Goal: Transaction & Acquisition: Purchase product/service

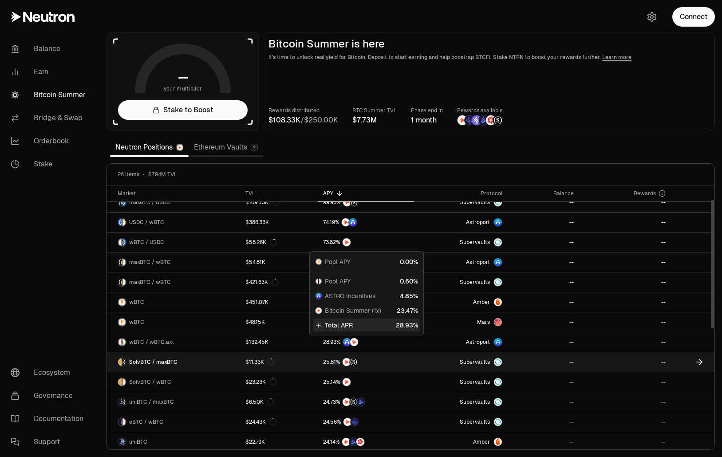
scroll to position [44, 0]
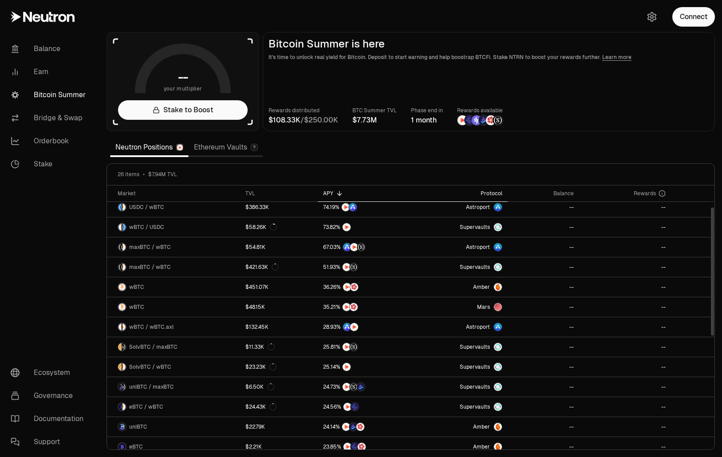
click at [491, 195] on div "Protocol" at bounding box center [460, 193] width 83 height 7
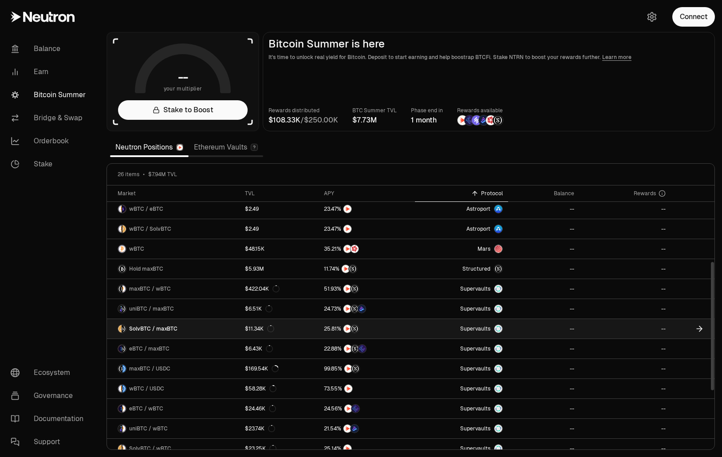
scroll to position [266, 0]
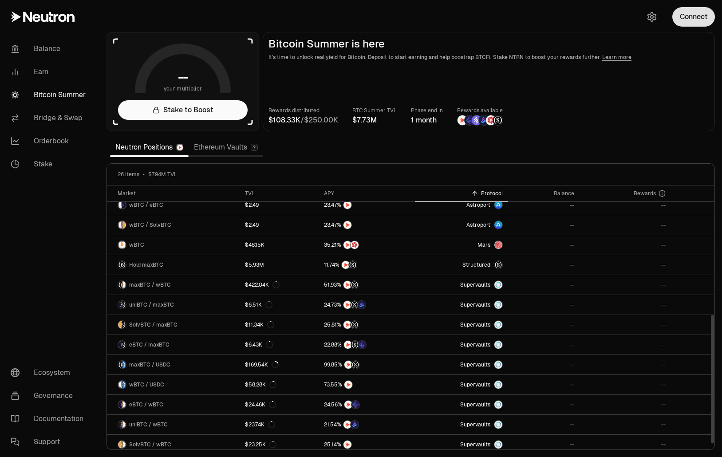
click at [692, 9] on button "Connect" at bounding box center [693, 17] width 43 height 20
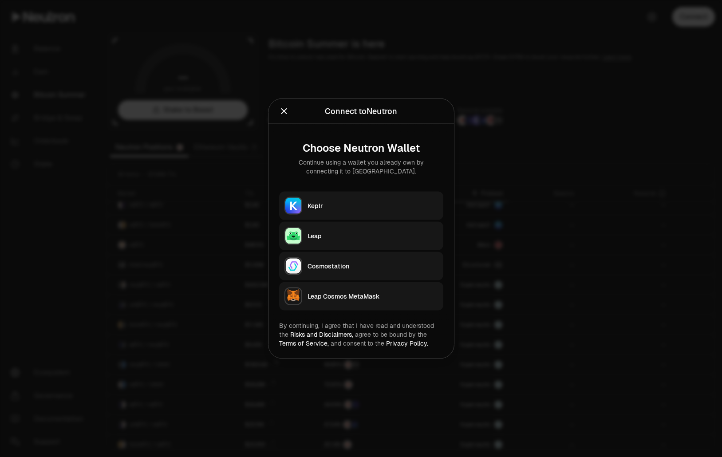
click at [362, 207] on div "Keplr" at bounding box center [372, 205] width 130 height 9
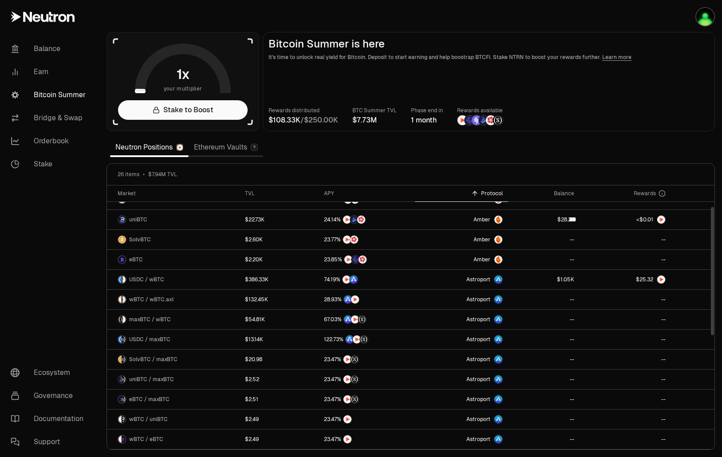
scroll to position [0, 0]
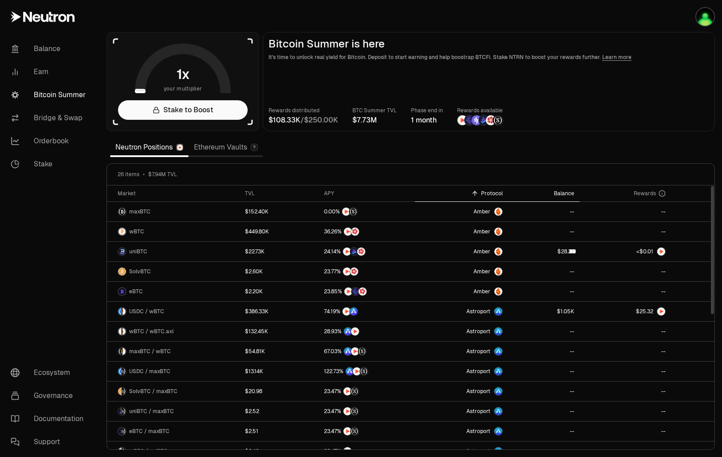
click at [571, 194] on div "Balance" at bounding box center [543, 193] width 61 height 7
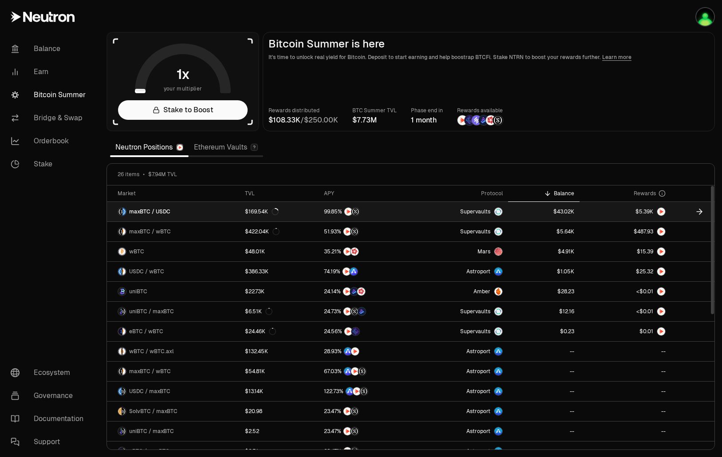
click at [294, 212] on link "$169.54K" at bounding box center [279, 212] width 79 height 20
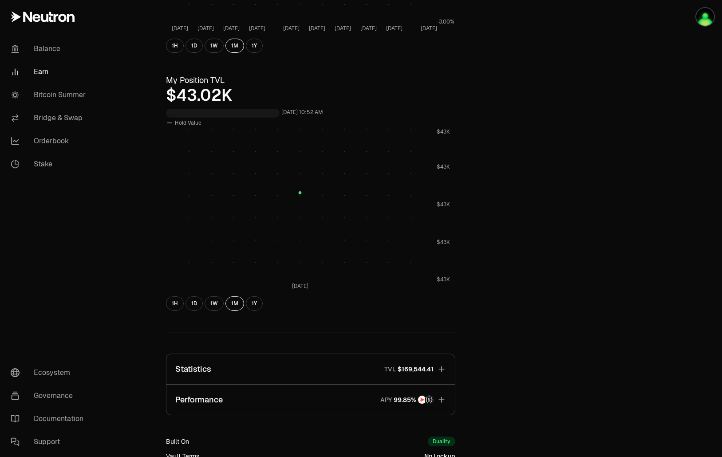
scroll to position [377, 0]
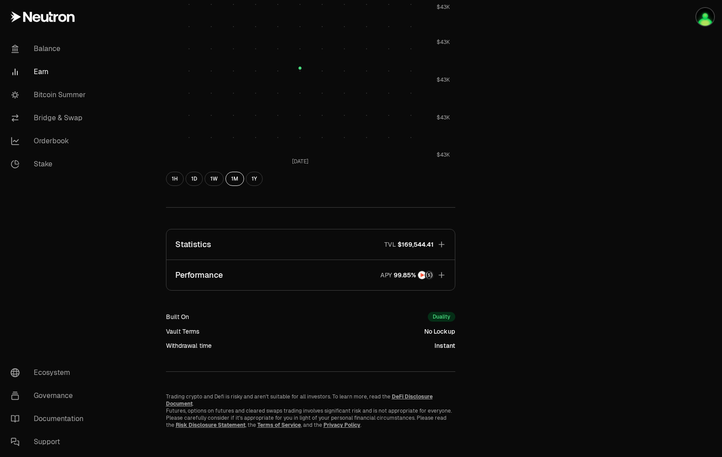
click at [332, 244] on button "Statistics TVL $169,544.41" at bounding box center [310, 244] width 288 height 30
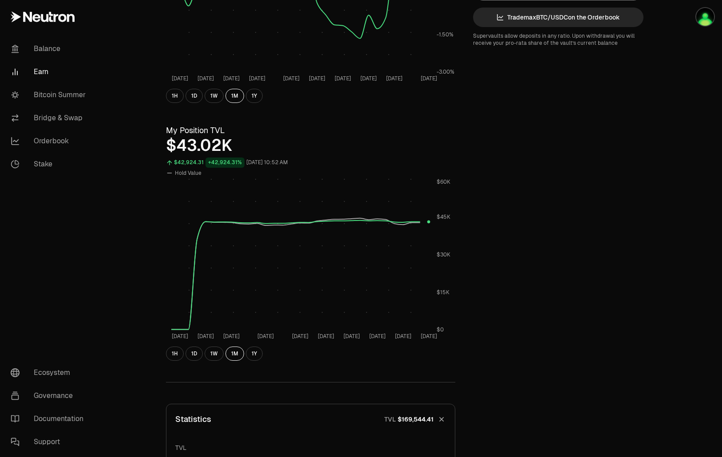
scroll to position [155, 0]
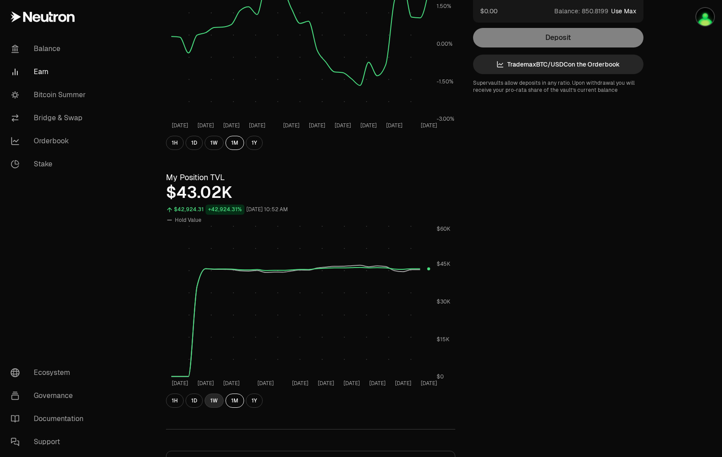
click at [211, 401] on button "1W" at bounding box center [213, 400] width 19 height 14
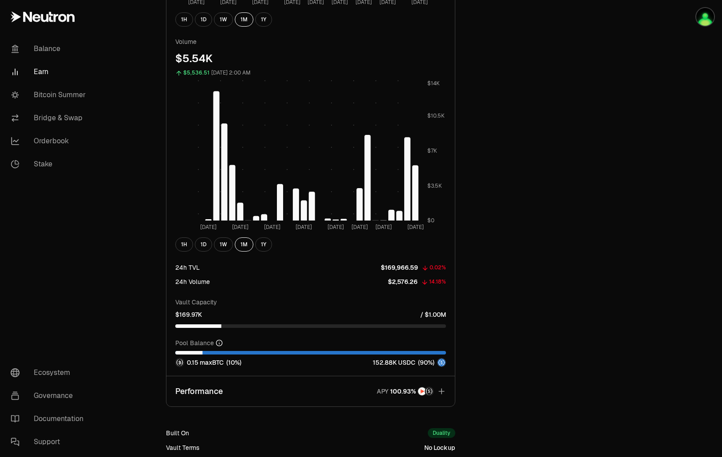
scroll to position [864, 0]
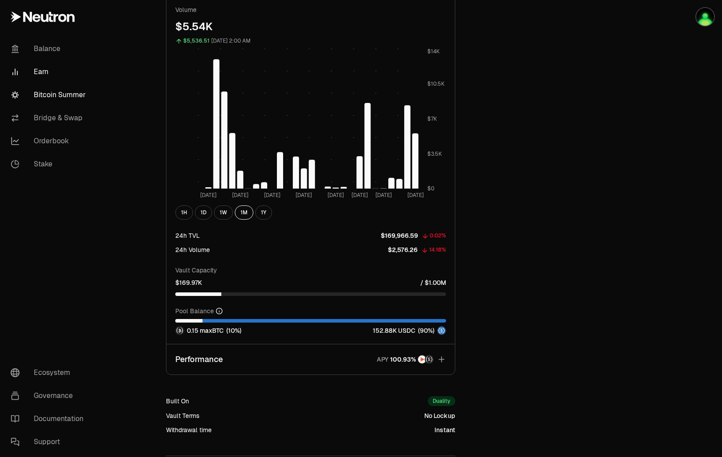
click at [61, 85] on link "Bitcoin Summer" at bounding box center [50, 94] width 92 height 23
